Goal: Transaction & Acquisition: Obtain resource

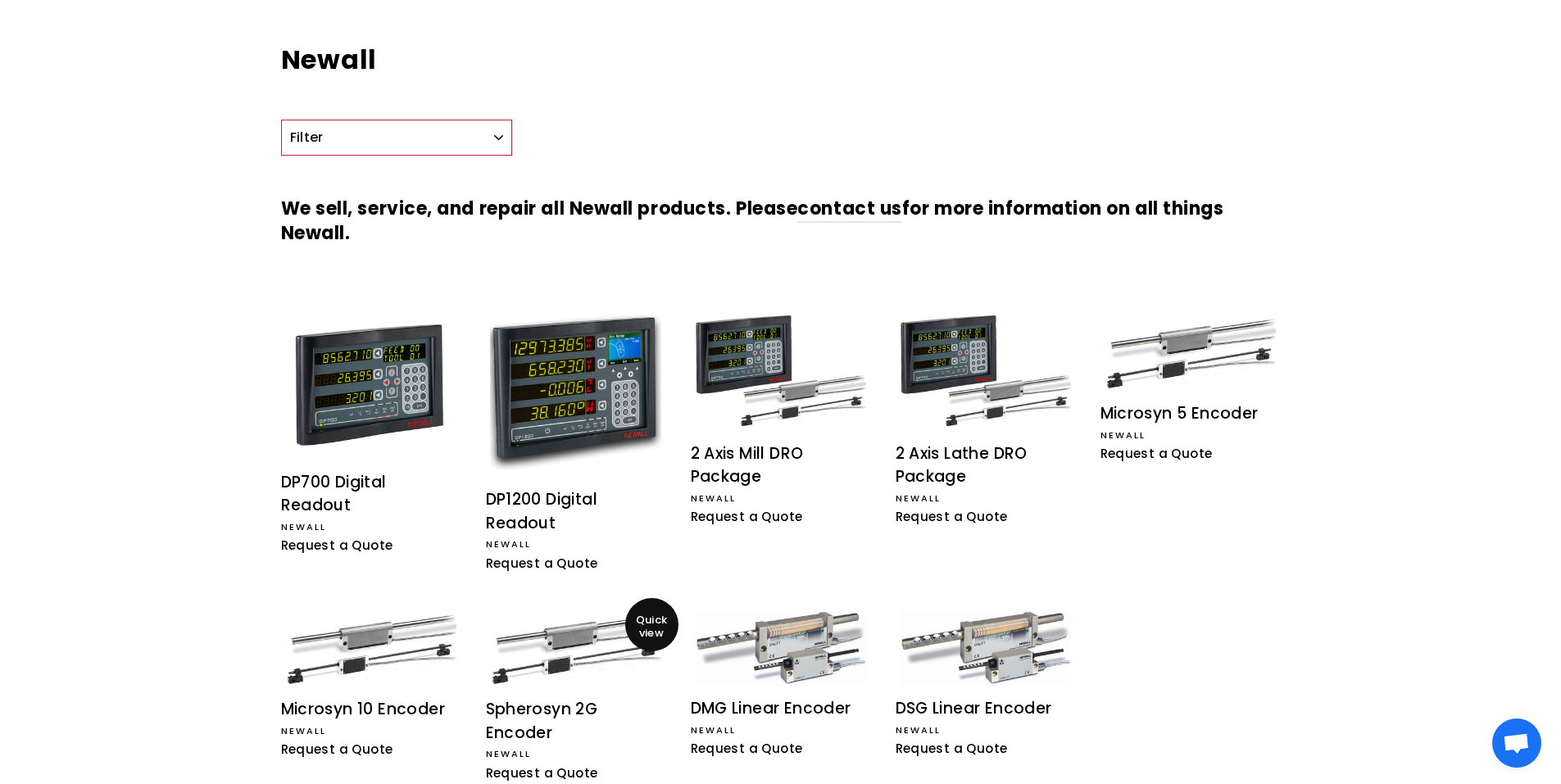
scroll to position [92, 0]
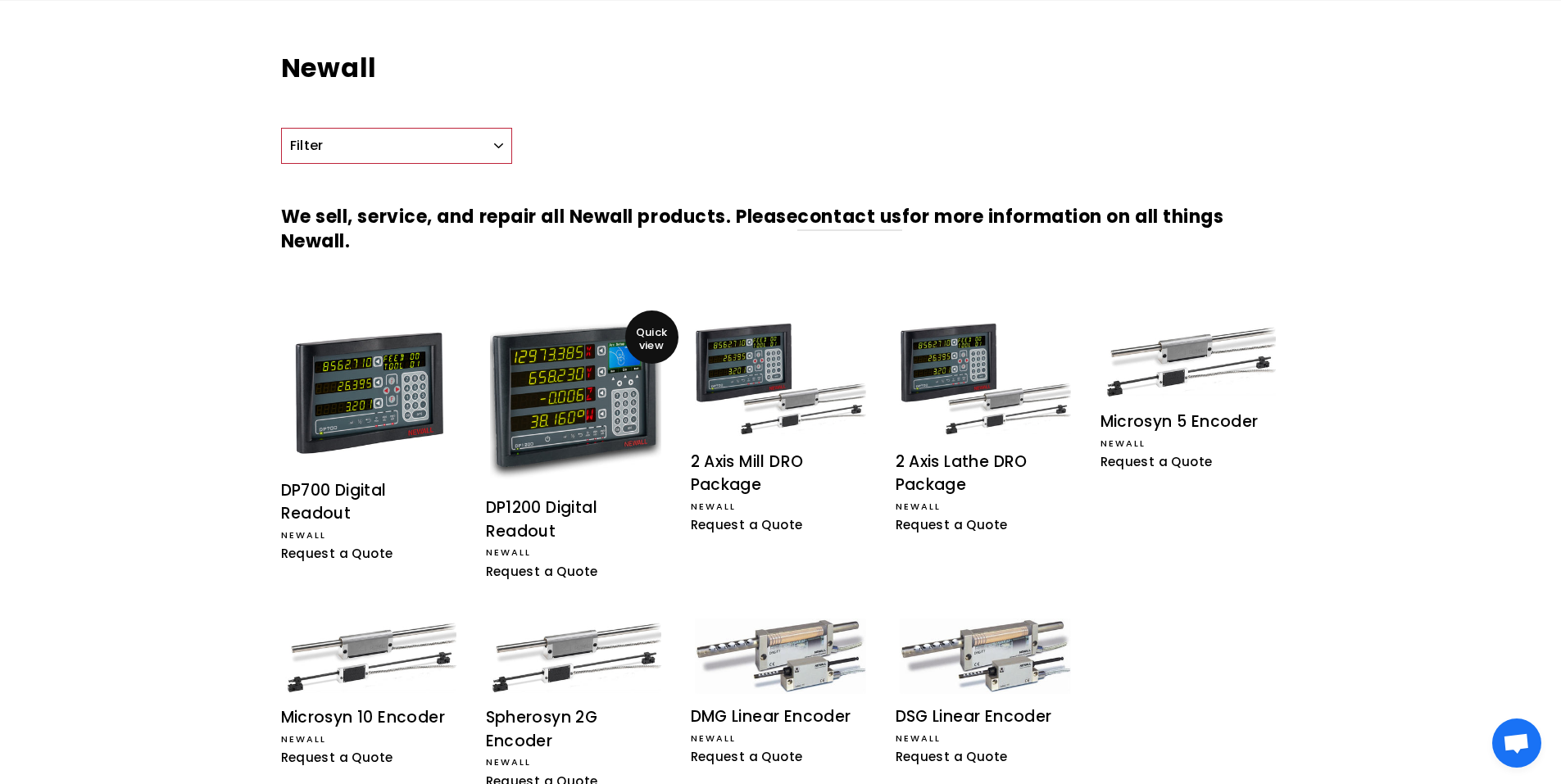
click at [576, 400] on img at bounding box center [575, 401] width 171 height 157
click at [385, 356] on img at bounding box center [371, 392] width 171 height 140
click at [574, 422] on img at bounding box center [575, 401] width 171 height 157
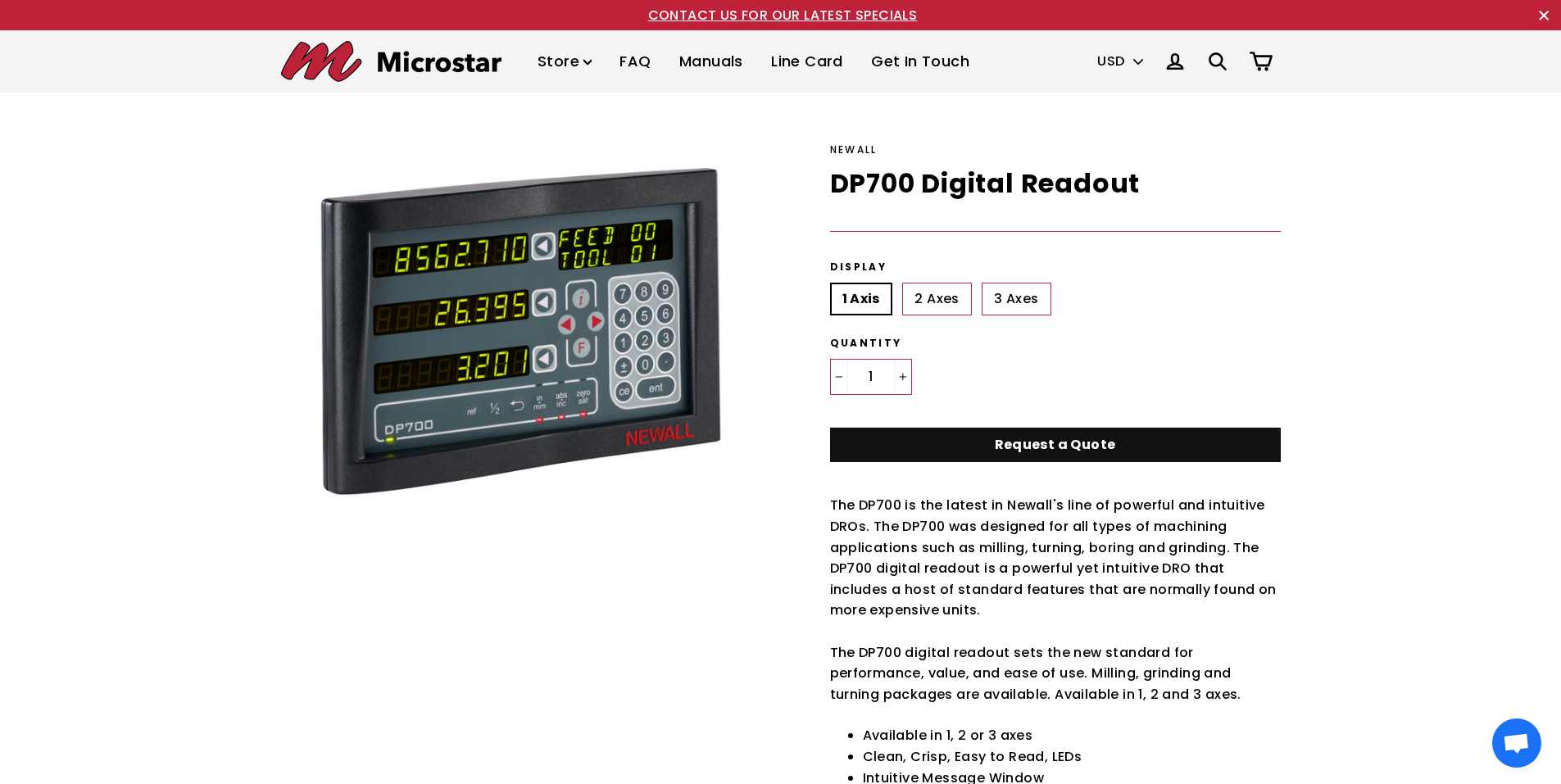
click at [1024, 301] on label "3 Axes" at bounding box center [1016, 299] width 69 height 33
click at [983, 284] on input "3 Axes" at bounding box center [982, 283] width 1 height 1
radio input "true"
click at [1140, 59] on select "USD CAD GBP EUR MXN AUD" at bounding box center [1120, 62] width 62 height 35
click at [1089, 45] on select "USD CAD GBP EUR MXN AUD" at bounding box center [1120, 62] width 62 height 35
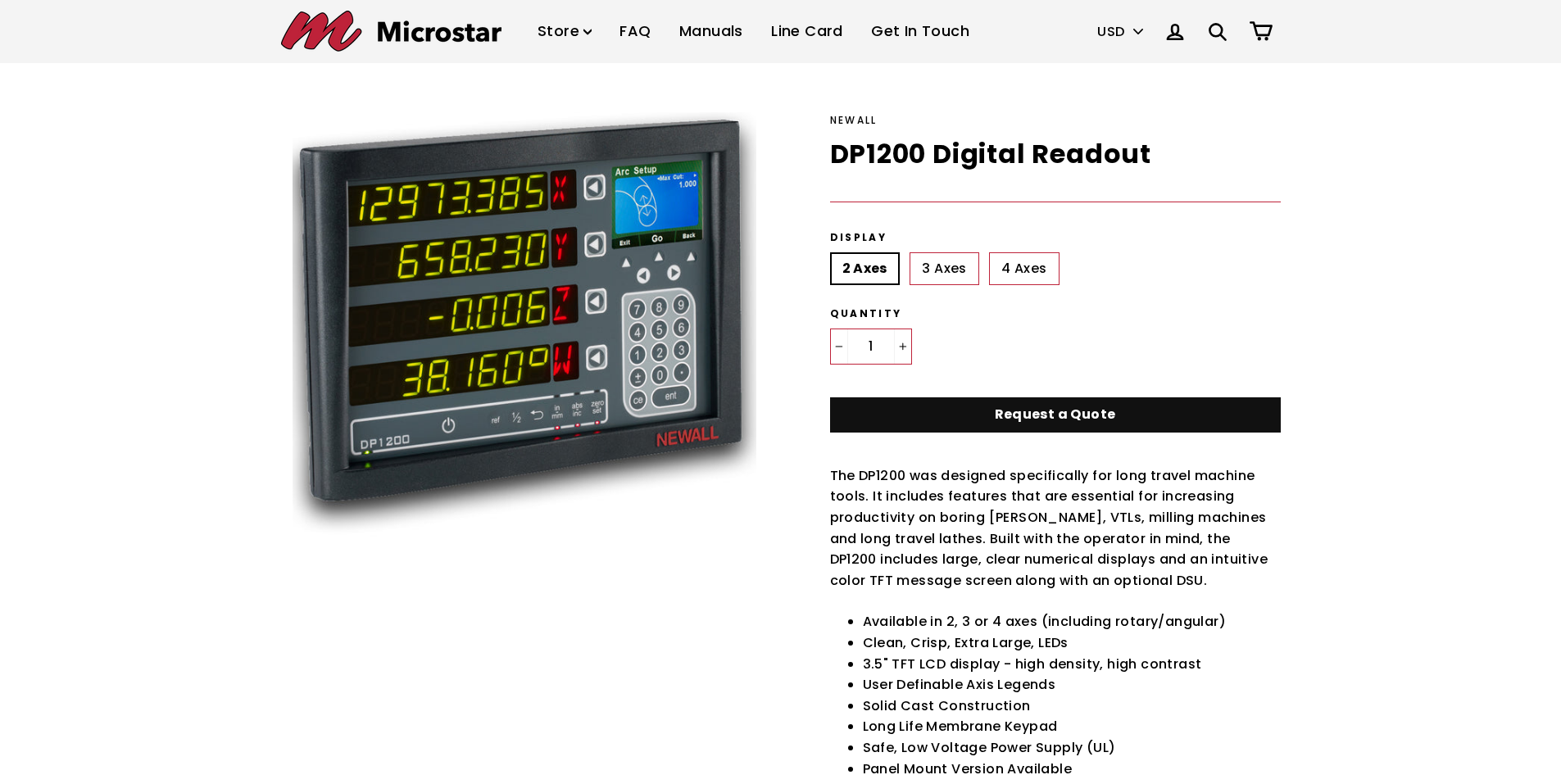
click at [941, 271] on label "3 Axes" at bounding box center [944, 268] width 69 height 33
click at [911, 253] on input "3 Axes" at bounding box center [910, 252] width 1 height 1
radio input "true"
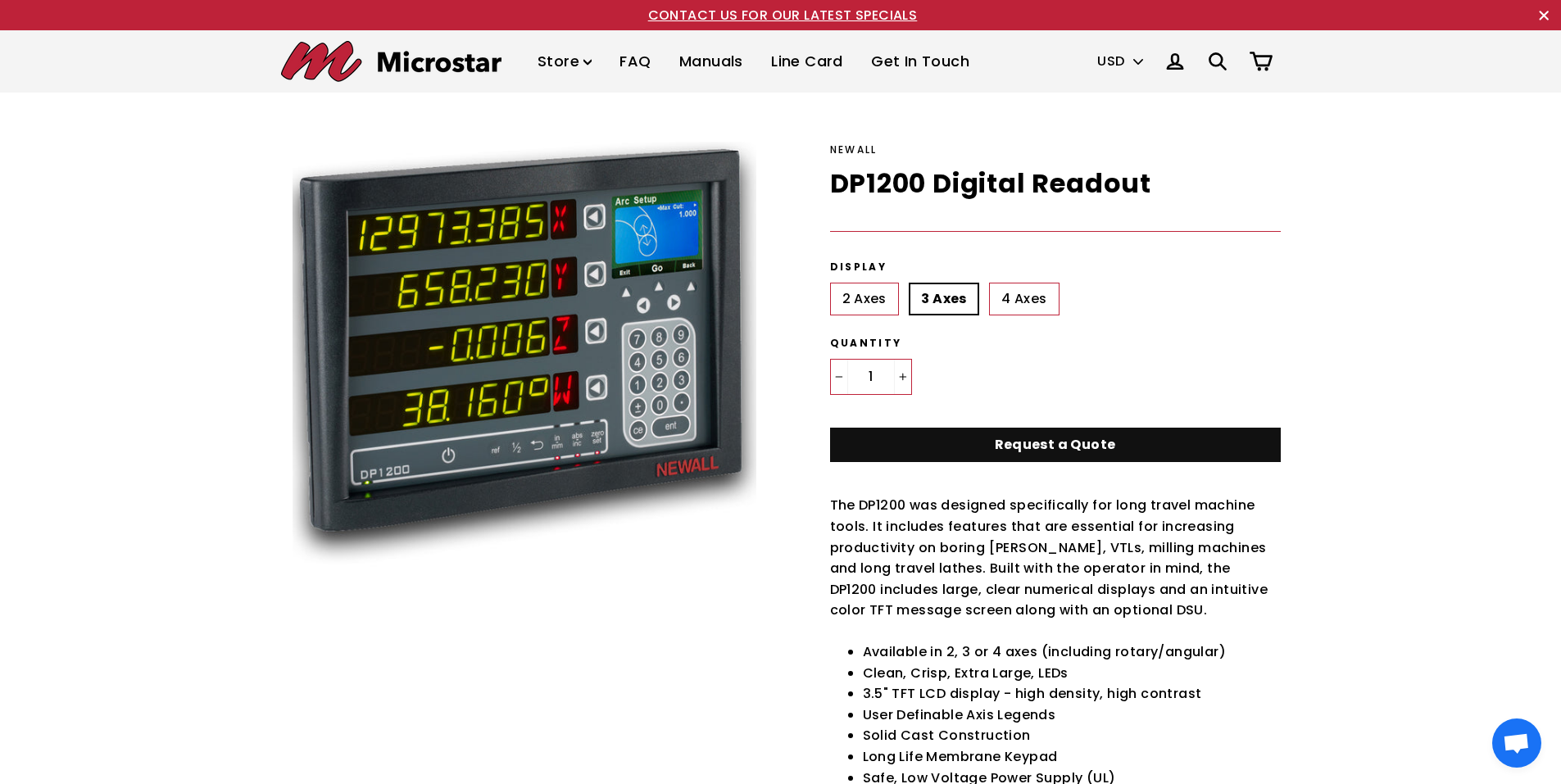
click at [1253, 55] on icon at bounding box center [1260, 59] width 21 height 12
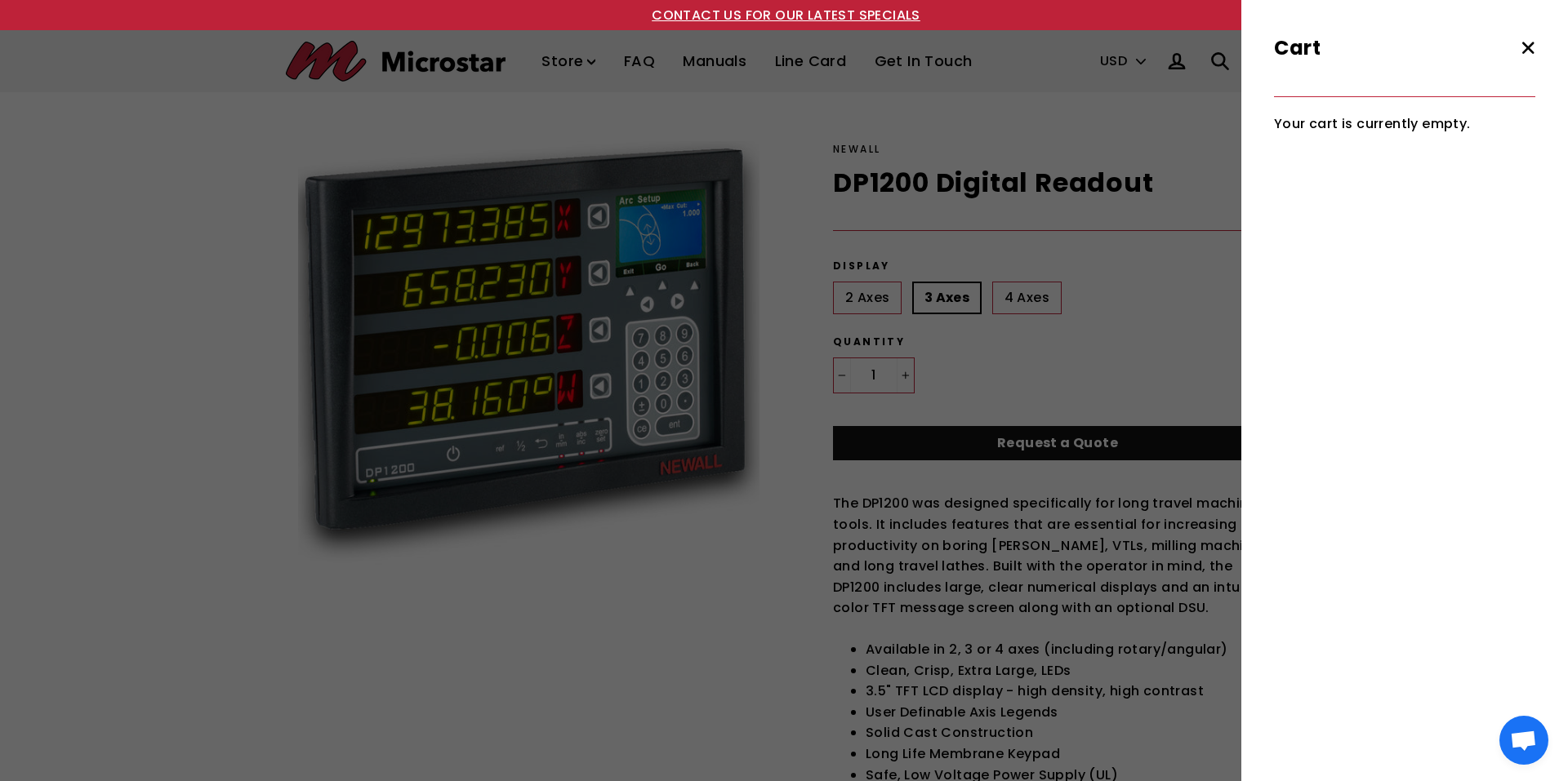
click at [1530, 52] on icon ".cls-1{fill:none;stroke:#000;stroke-miterlimit:10;stroke-width:2px}" at bounding box center [1528, 48] width 23 height 23
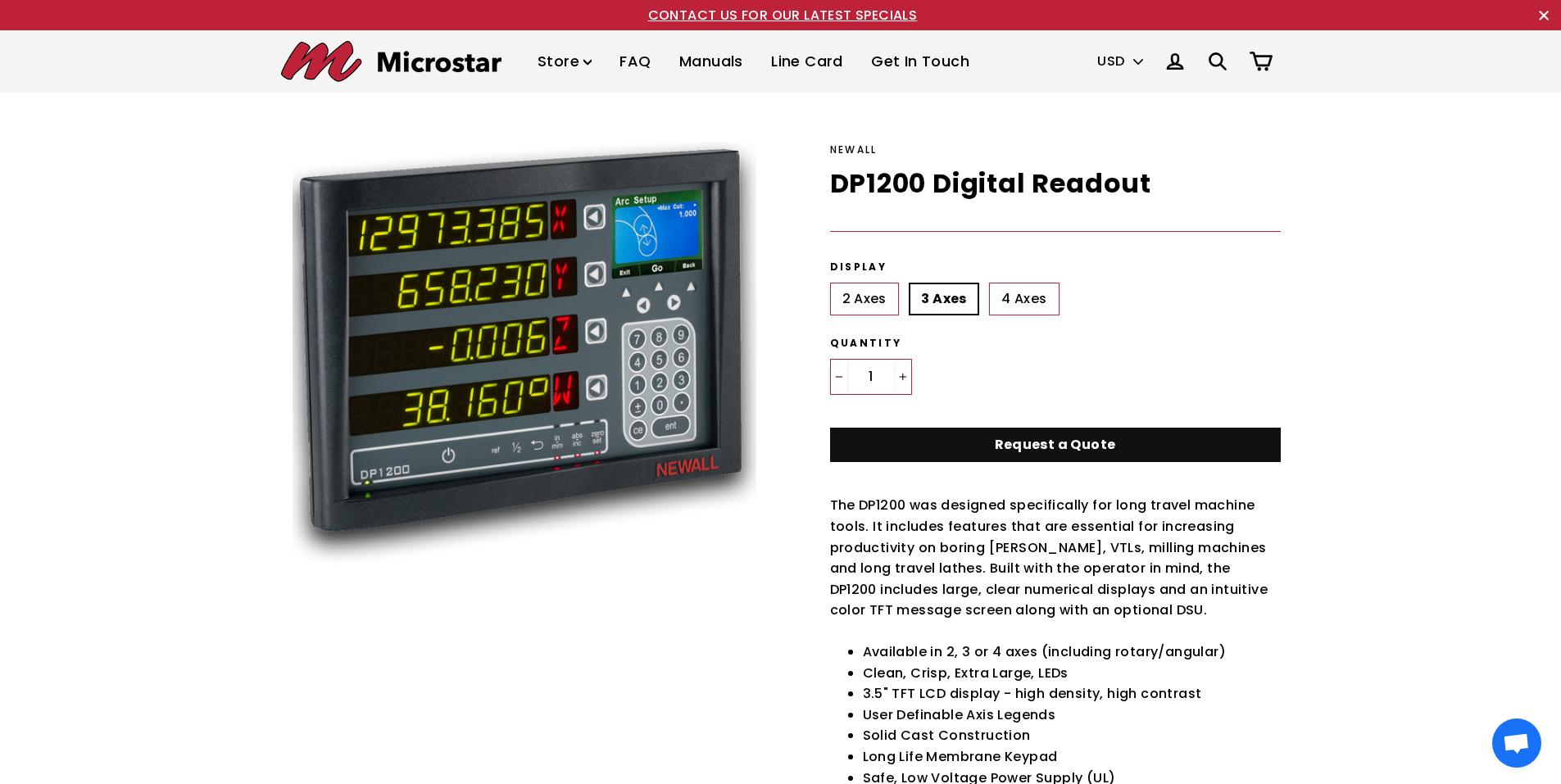
click at [1069, 445] on link "Request a Quote" at bounding box center [1055, 446] width 450 height 36
click at [1254, 55] on icon at bounding box center [1260, 59] width 21 height 12
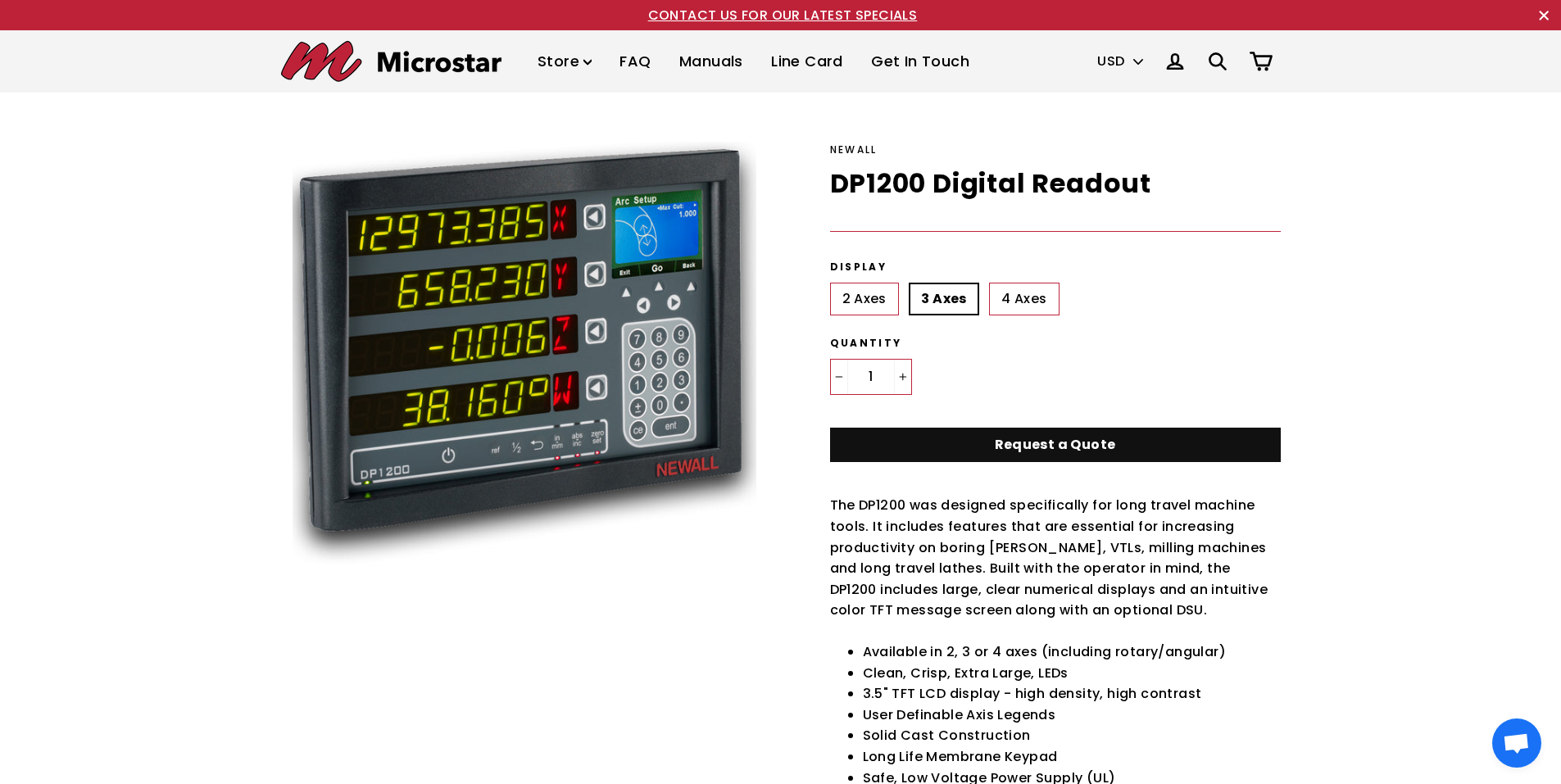
click at [1141, 59] on select "USD CAD GBP EUR MXN AUD" at bounding box center [1120, 62] width 62 height 35
click at [1089, 45] on select "USD CAD GBP EUR MXN AUD" at bounding box center [1120, 62] width 62 height 35
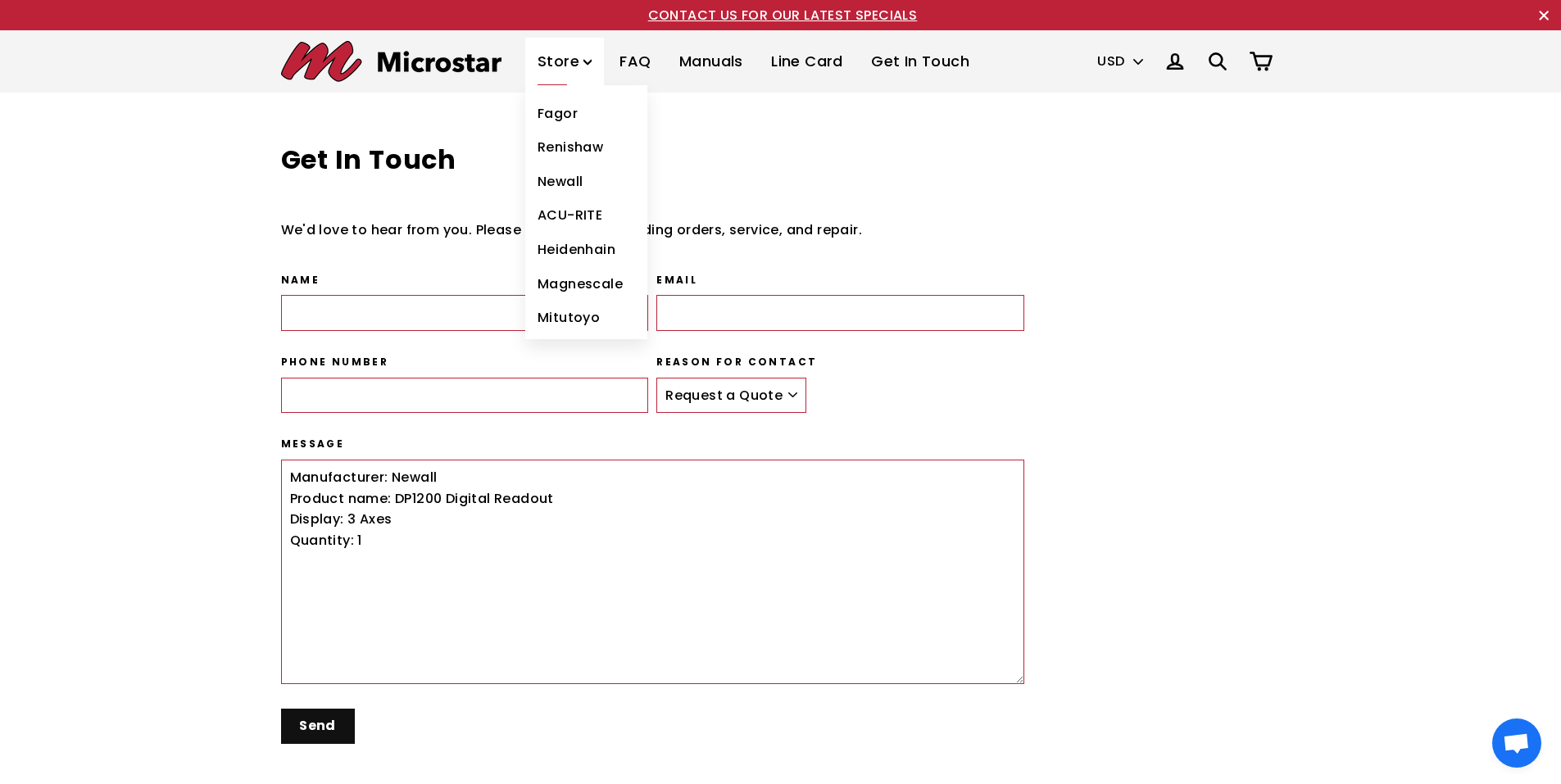
click at [579, 213] on link "ACU-RITE" at bounding box center [586, 215] width 122 height 35
